Goal: Answer question/provide support: Share knowledge or assist other users

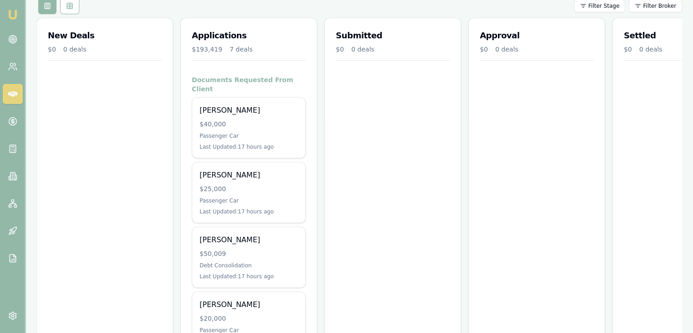
scroll to position [137, 0]
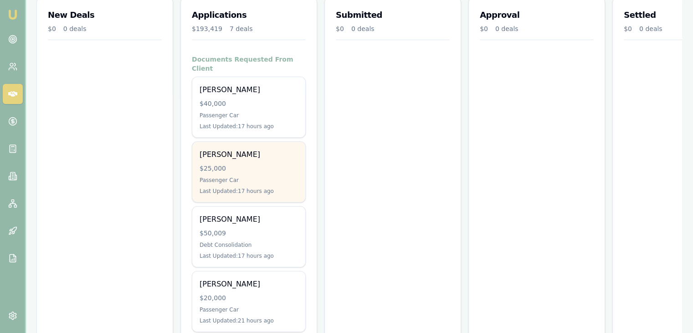
click at [241, 164] on div "$25,000" at bounding box center [249, 168] width 98 height 9
click at [235, 152] on div "[PERSON_NAME] $25,000 Passenger Car Last Updated: 17 hours ago" at bounding box center [248, 172] width 113 height 60
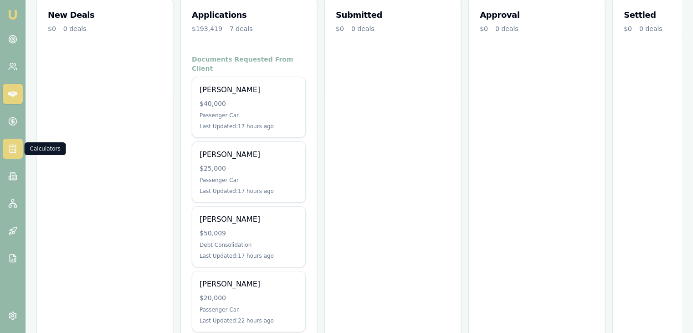
click at [13, 150] on icon at bounding box center [12, 148] width 9 height 9
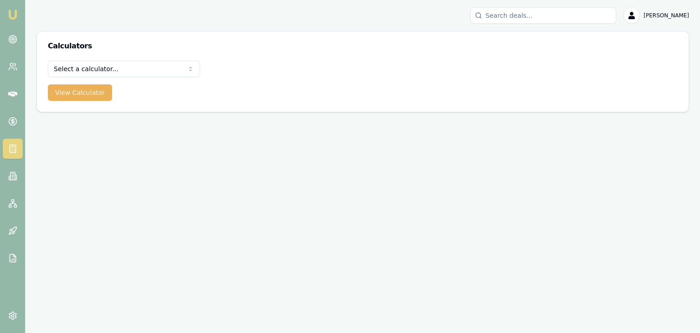
click at [72, 66] on html "Emu Broker Baron Ketterman Toggle Menu Calculators Select a calculator... Finan…" at bounding box center [350, 166] width 700 height 333
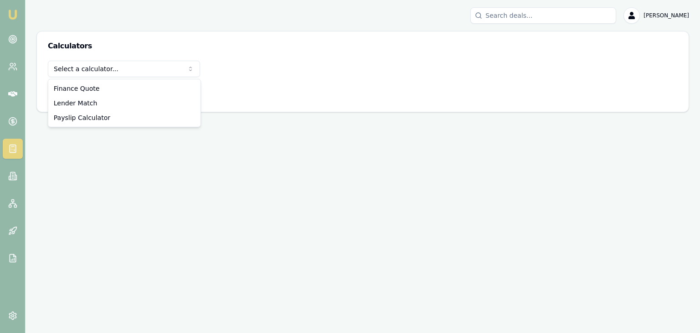
select select "payslip-calculator"
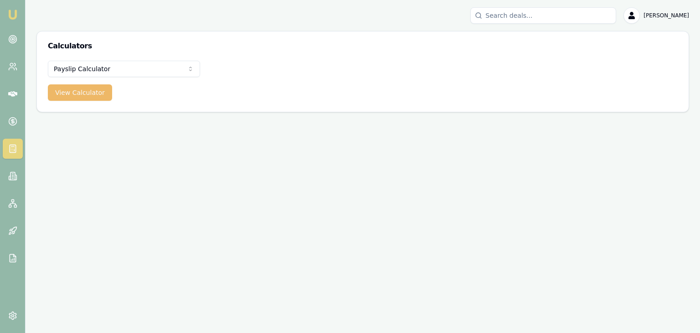
click at [83, 91] on button "View Calculator" at bounding box center [80, 92] width 64 height 16
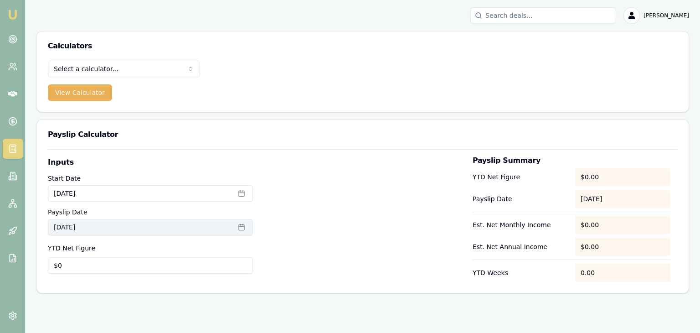
click at [241, 228] on icon "button" at bounding box center [241, 226] width 7 height 7
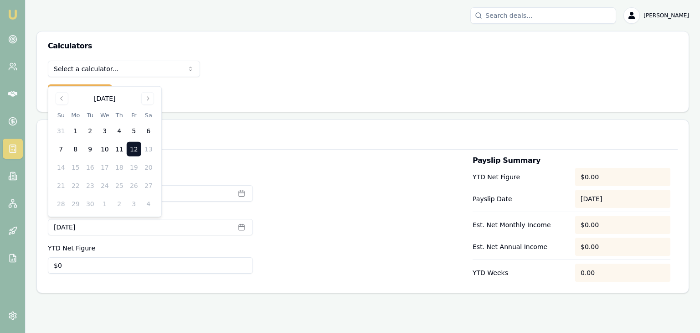
click at [103, 185] on td "24" at bounding box center [105, 185] width 15 height 15
click at [202, 90] on div "Select a calculator... Finance Quote Lender Match Payslip Calculator View Calcu…" at bounding box center [363, 86] width 652 height 51
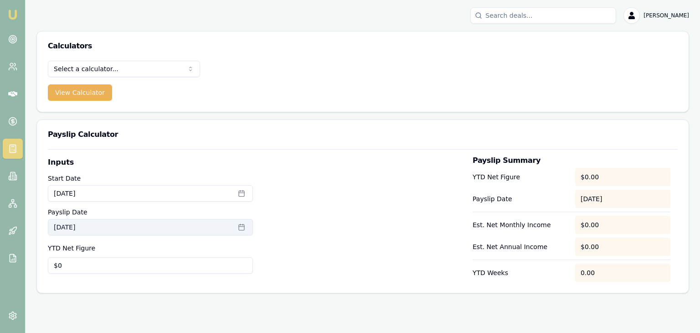
click at [107, 228] on button "September 12th, 2025" at bounding box center [150, 227] width 205 height 16
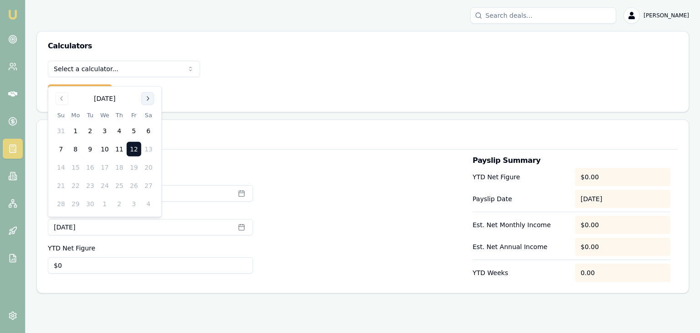
click at [150, 98] on icon "Go to next month" at bounding box center [147, 98] width 7 height 7
click at [62, 97] on icon "Go to previous month" at bounding box center [61, 98] width 7 height 7
click at [104, 185] on td "24" at bounding box center [105, 185] width 15 height 15
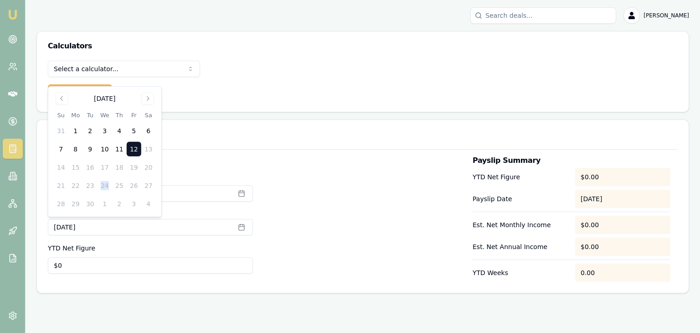
click at [104, 185] on td "24" at bounding box center [105, 185] width 15 height 15
click at [239, 166] on label "Inputs" at bounding box center [150, 162] width 205 height 11
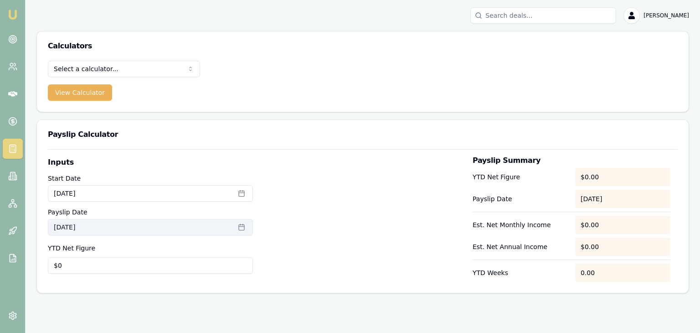
click at [242, 225] on icon "button" at bounding box center [241, 226] width 7 height 7
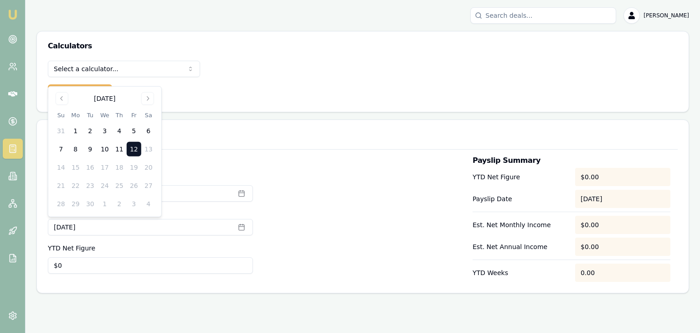
click at [148, 148] on td "13" at bounding box center [148, 149] width 15 height 15
click at [62, 98] on icon "Go to previous month" at bounding box center [61, 98] width 7 height 7
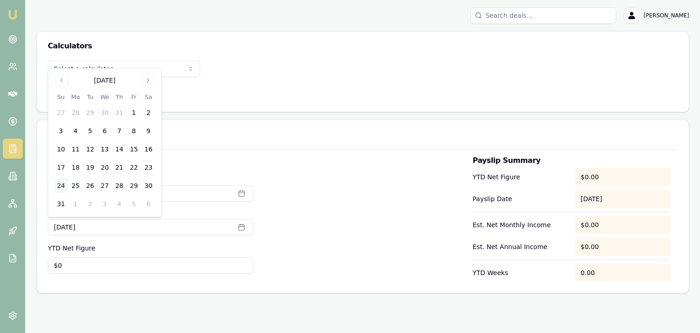
click at [61, 185] on button "24" at bounding box center [61, 185] width 15 height 15
click at [298, 180] on div at bounding box center [362, 219] width 205 height 125
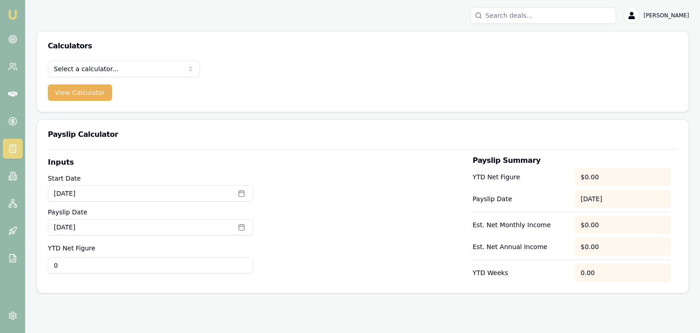
click at [60, 265] on input "0" at bounding box center [150, 265] width 205 height 16
type input "$4,023"
click at [11, 93] on icon at bounding box center [12, 93] width 9 height 5
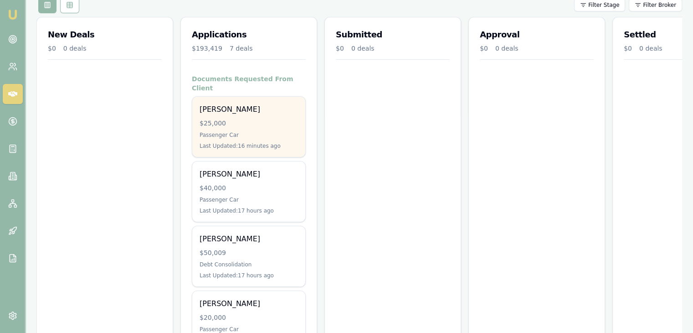
scroll to position [137, 0]
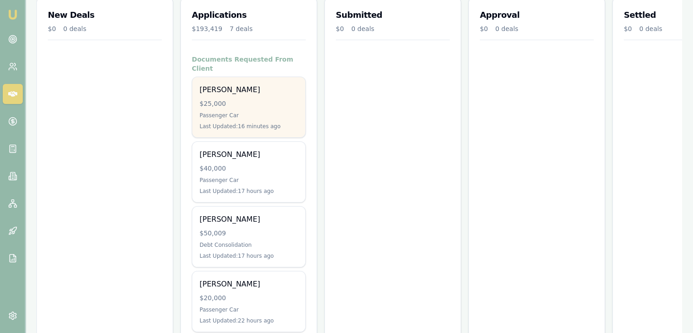
click at [244, 112] on div "Passenger Car" at bounding box center [249, 115] width 98 height 7
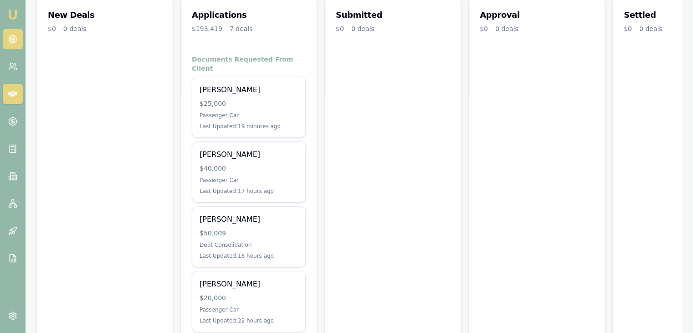
click at [13, 37] on circle at bounding box center [12, 39] width 5 height 5
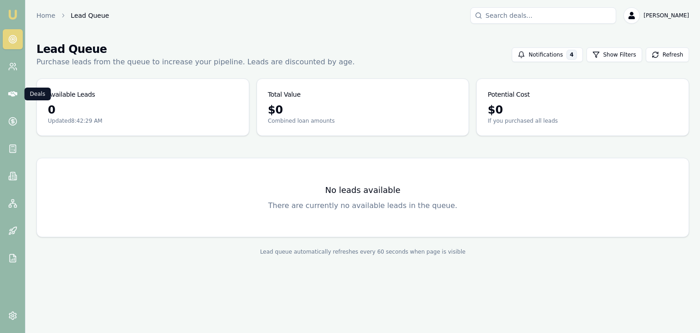
drag, startPoint x: 15, startPoint y: 93, endPoint x: 38, endPoint y: 95, distance: 23.3
click at [15, 93] on icon at bounding box center [12, 93] width 9 height 5
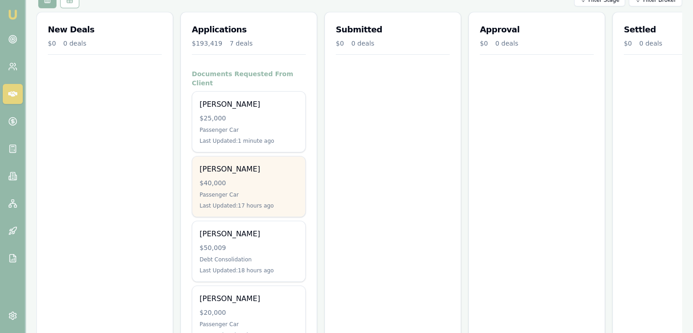
scroll to position [137, 0]
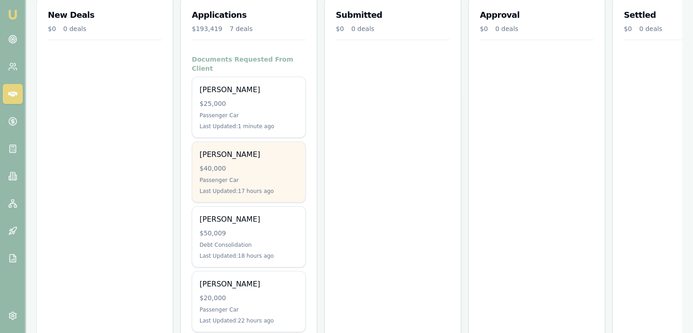
click at [274, 165] on div "Brendan Vaughan $40,000 Passenger Car Last Updated: 17 hours ago" at bounding box center [248, 172] width 113 height 60
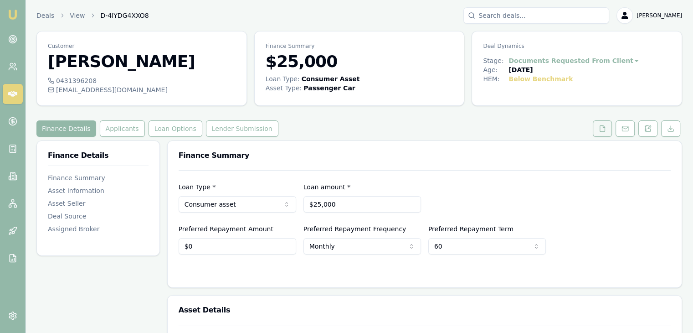
click at [605, 130] on icon at bounding box center [602, 128] width 5 height 6
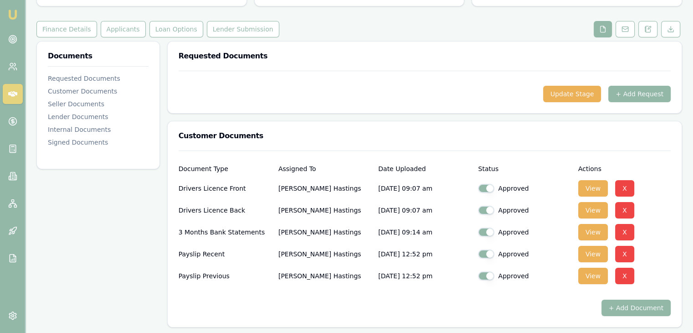
scroll to position [137, 0]
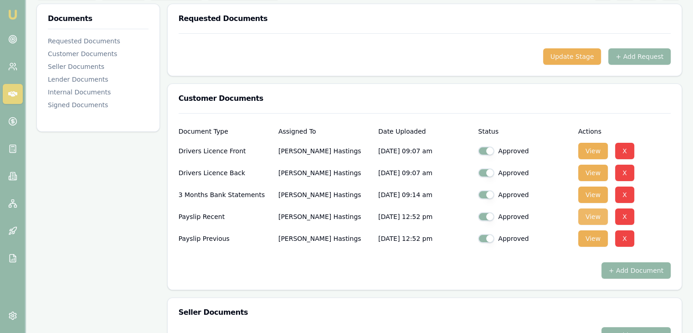
click at [594, 214] on button "View" at bounding box center [593, 216] width 30 height 16
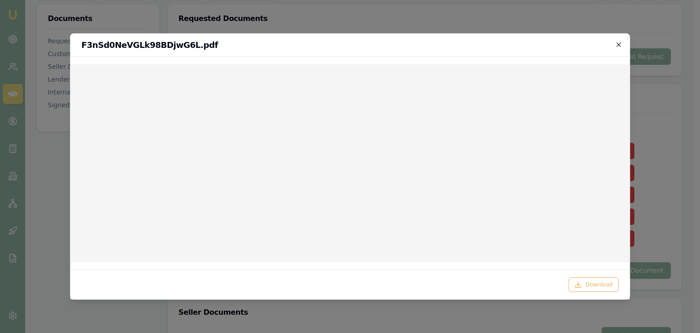
click at [620, 44] on icon "button" at bounding box center [618, 44] width 7 height 7
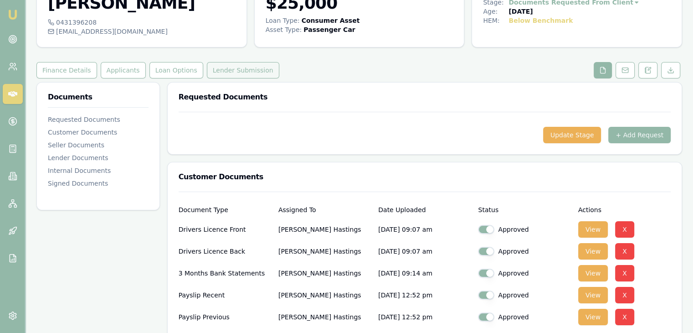
scroll to position [0, 0]
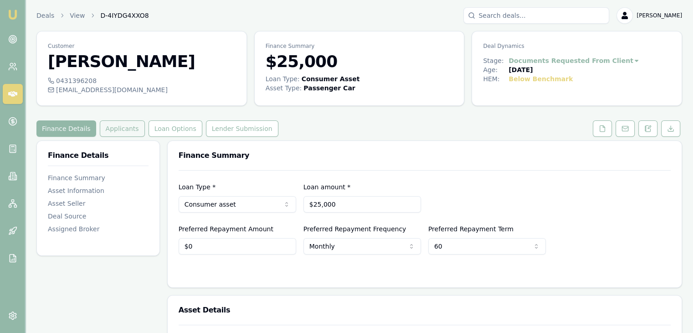
click at [120, 128] on button "Applicants" at bounding box center [122, 128] width 45 height 16
click at [648, 128] on icon at bounding box center [649, 127] width 3 height 3
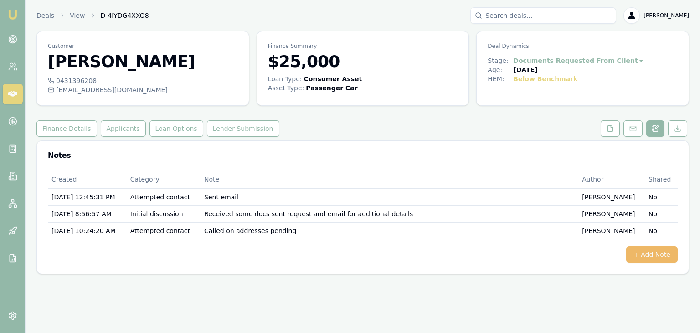
click at [644, 252] on button "+ Add Note" at bounding box center [651, 254] width 51 height 16
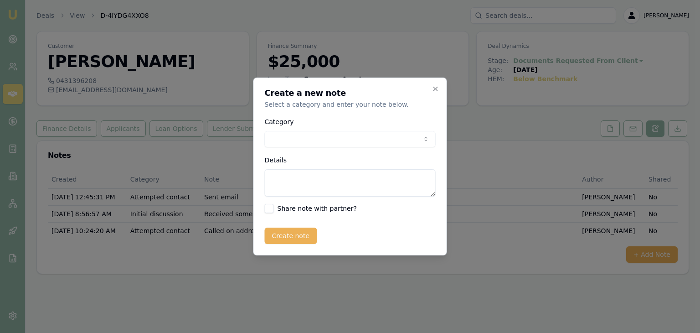
click at [283, 137] on body "Emu Broker Deals View D-4IYDG4XXO8 Baron Ketterman Toggle Menu Customer Brooke …" at bounding box center [350, 166] width 700 height 333
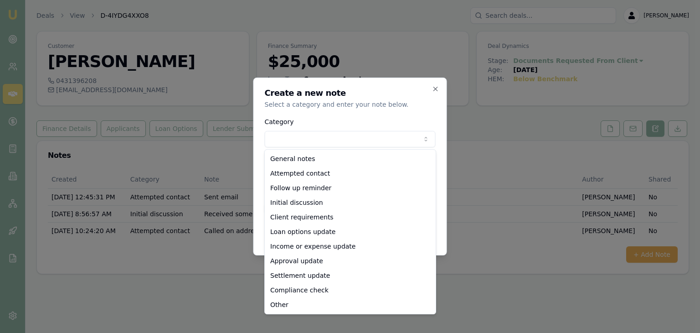
select select "CLIENT_REQUIREMENTS"
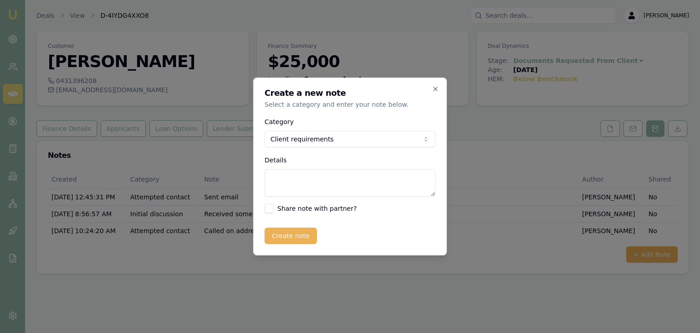
click at [297, 185] on textarea "Details" at bounding box center [350, 182] width 171 height 27
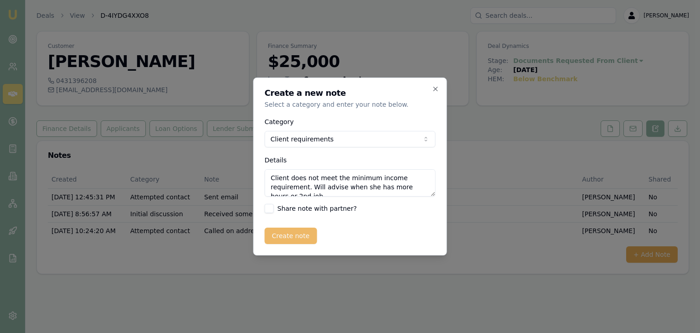
type textarea "Client does not meet the minimum income requirement. Will advise when she has m…"
click at [297, 240] on button "Create note" at bounding box center [291, 235] width 52 height 16
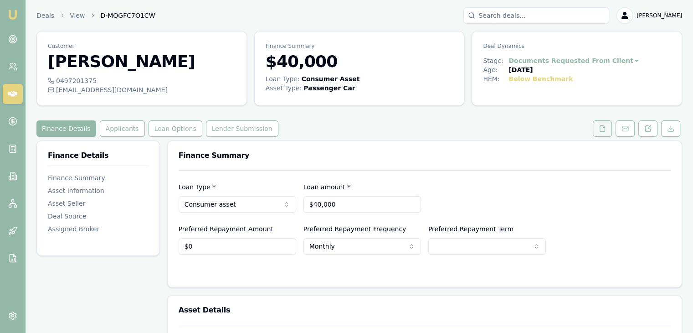
click at [602, 127] on icon at bounding box center [602, 128] width 7 height 7
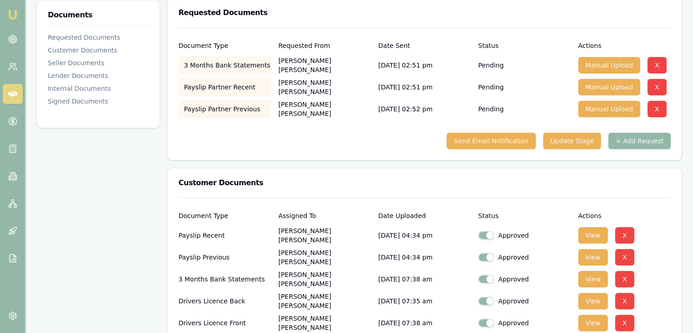
scroll to position [2, 0]
